Goal: Browse casually: Explore the website without a specific task or goal

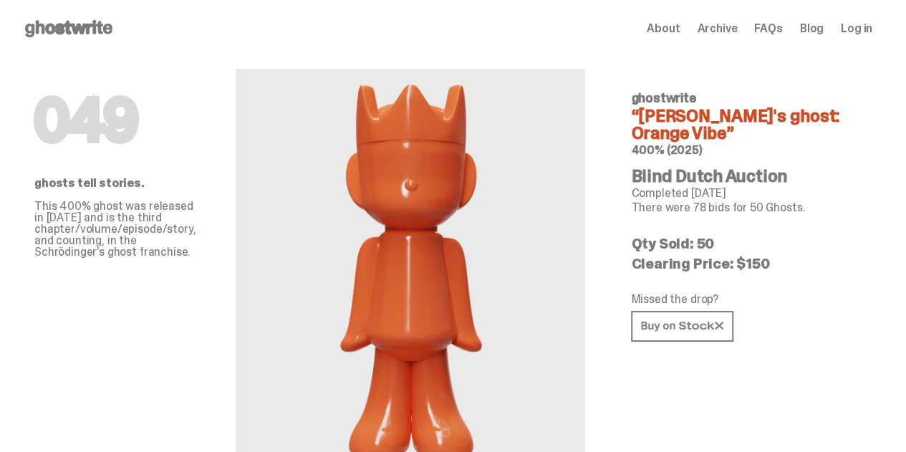
click at [712, 23] on span "Archive" at bounding box center [717, 28] width 40 height 11
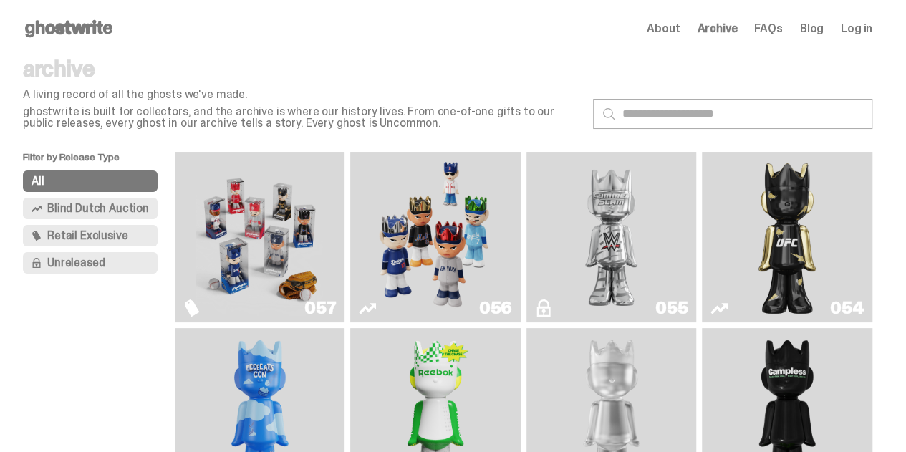
click at [463, 250] on img "Game Face (2025)" at bounding box center [436, 237] width 127 height 159
click at [431, 254] on img "Game Face (2025)" at bounding box center [436, 237] width 127 height 159
